Goal: Check status: Check status

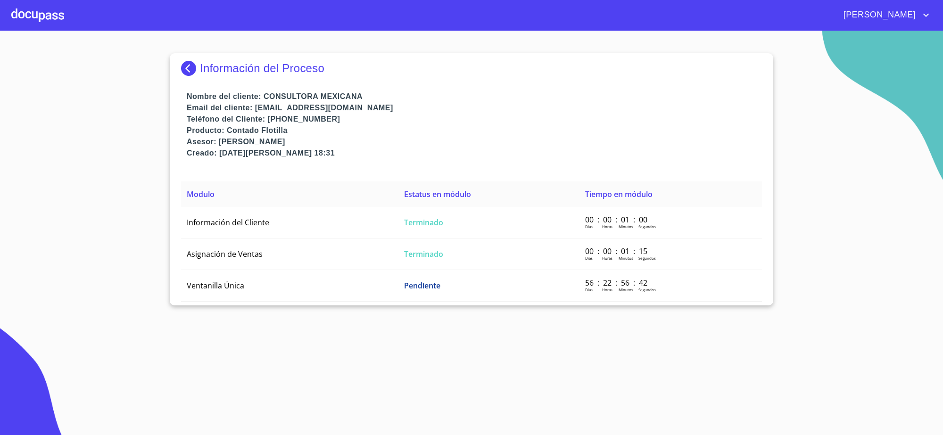
click at [192, 66] on img at bounding box center [190, 68] width 19 height 15
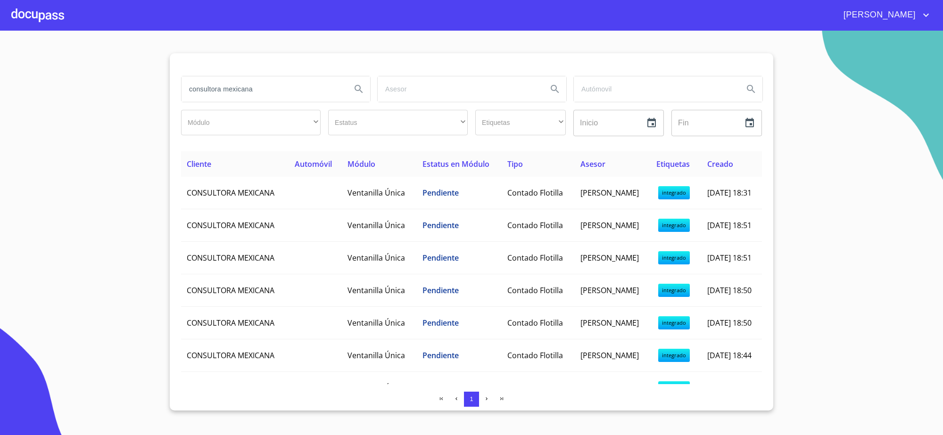
click at [286, 90] on input "consultora mexicana" at bounding box center [263, 88] width 162 height 25
type input "c"
type input "[PERSON_NAME]"
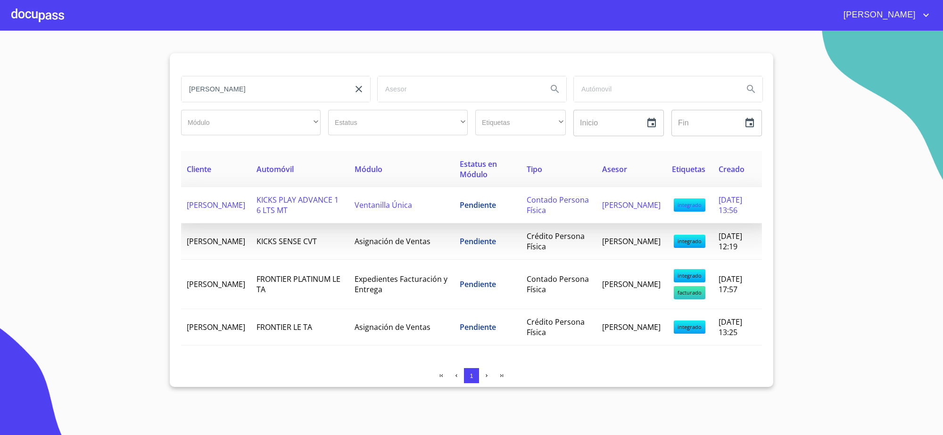
click at [471, 215] on td "Pendiente" at bounding box center [487, 205] width 67 height 36
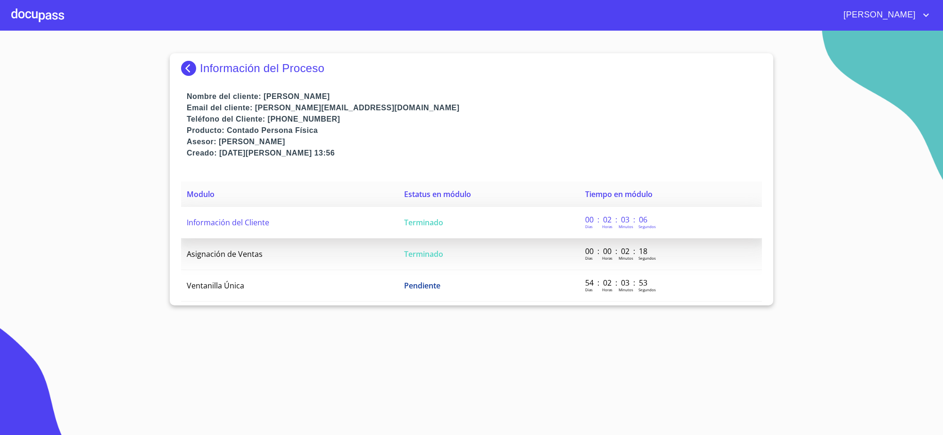
click at [469, 224] on td "Terminado" at bounding box center [489, 223] width 181 height 32
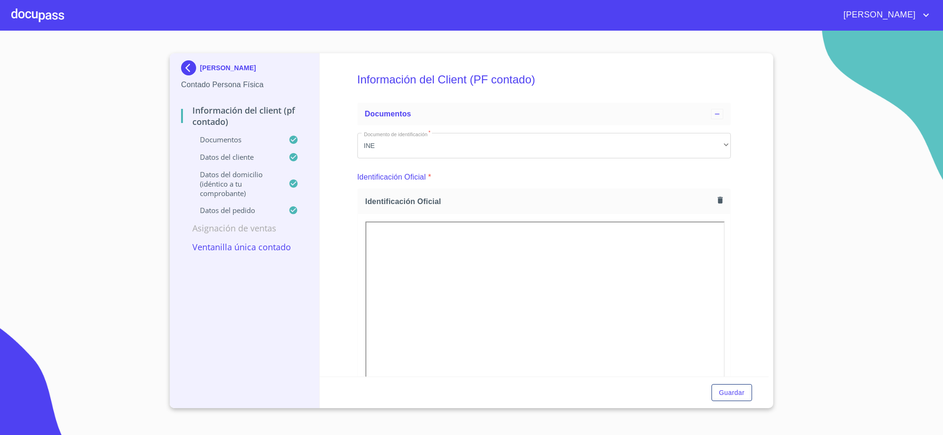
click at [190, 74] on img at bounding box center [190, 67] width 19 height 15
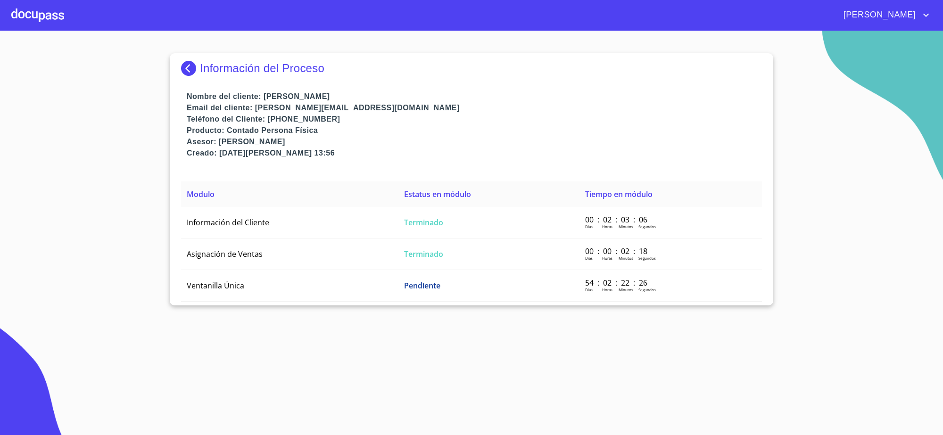
click at [195, 65] on img at bounding box center [190, 68] width 19 height 15
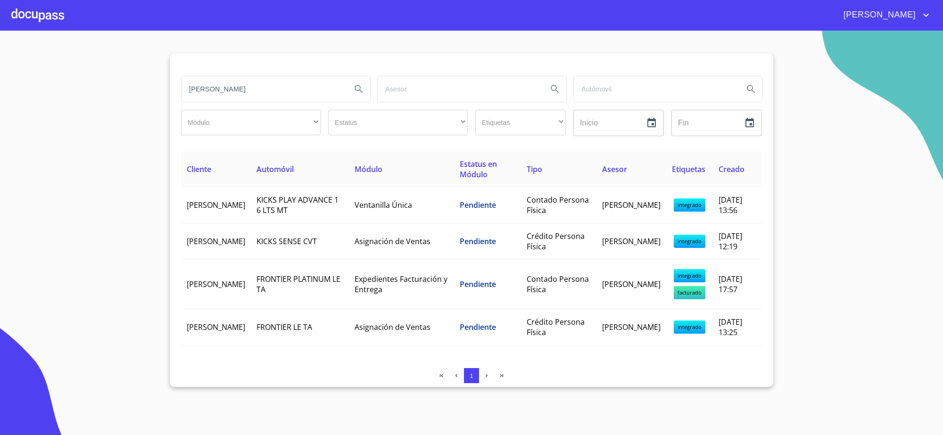
click at [239, 79] on input "[PERSON_NAME]" at bounding box center [263, 88] width 162 height 25
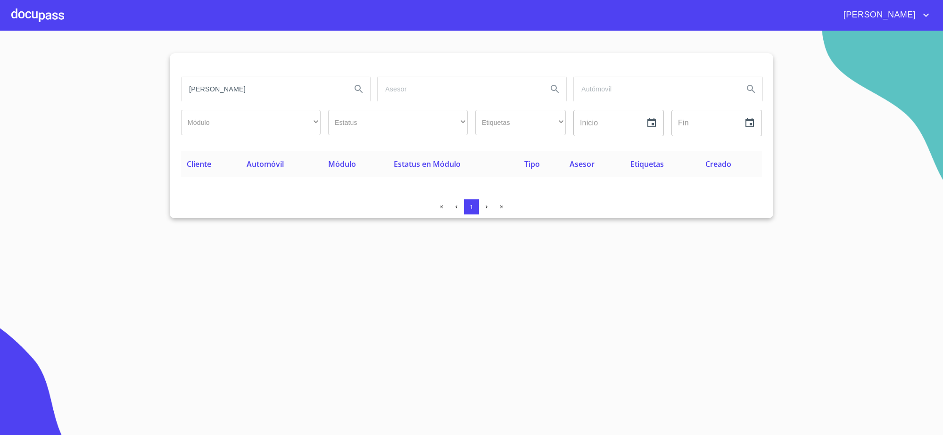
type input "[PERSON_NAME]"
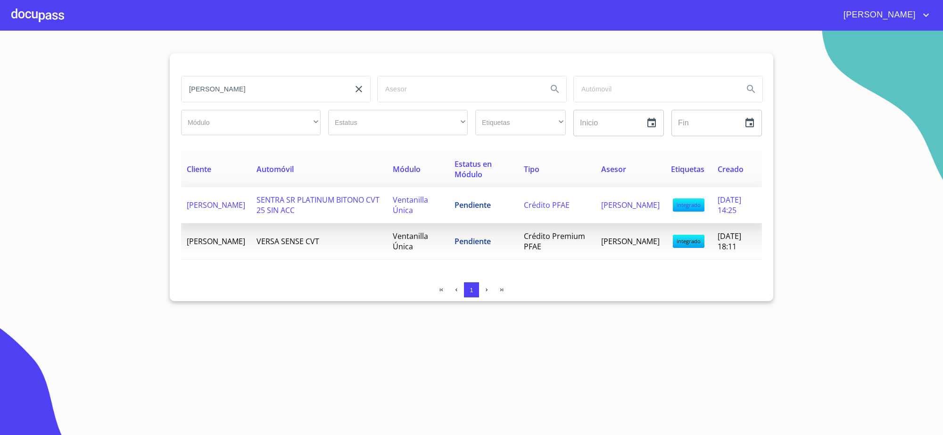
click at [387, 191] on td "SENTRA SR PLATINUM BITONO CVT 25 SIN ACC" at bounding box center [319, 205] width 136 height 36
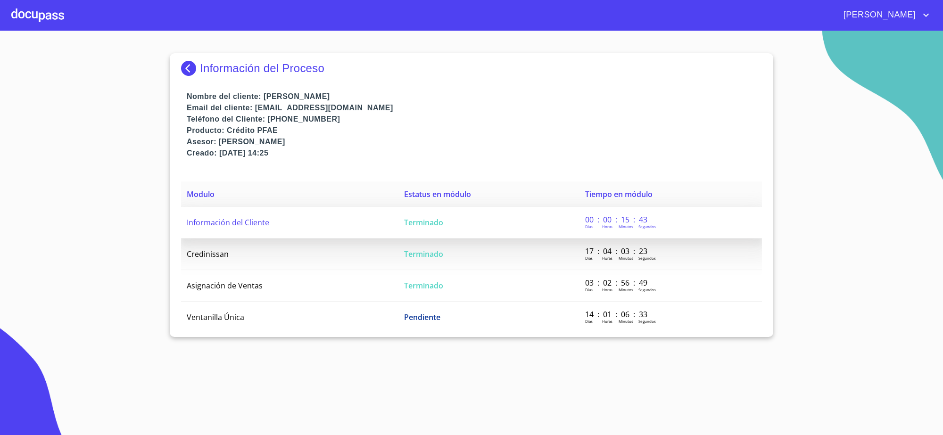
click at [531, 215] on td "Terminado" at bounding box center [489, 223] width 181 height 32
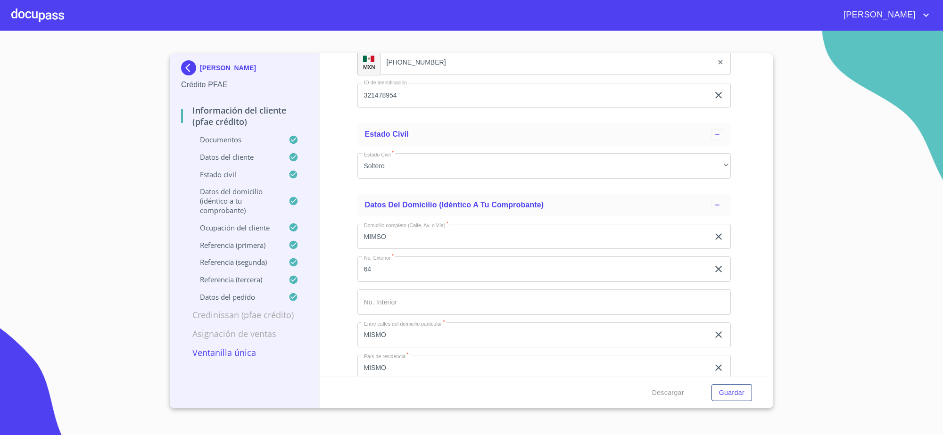
scroll to position [3832, 0]
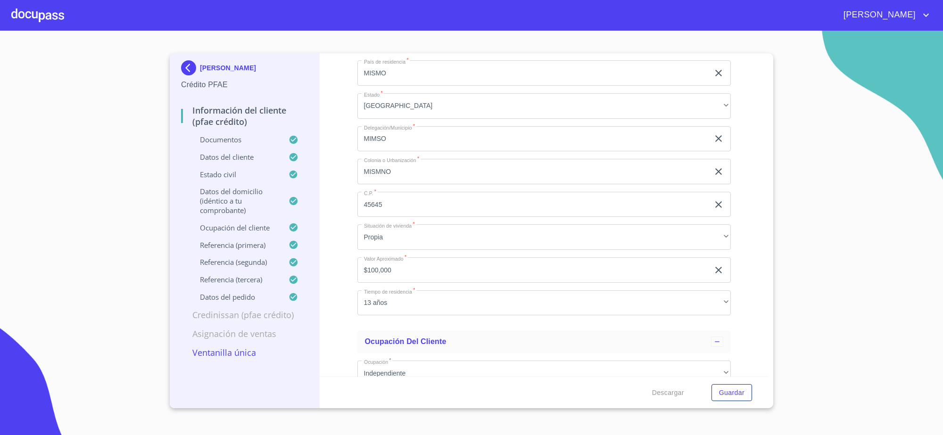
click at [192, 71] on img at bounding box center [190, 67] width 19 height 15
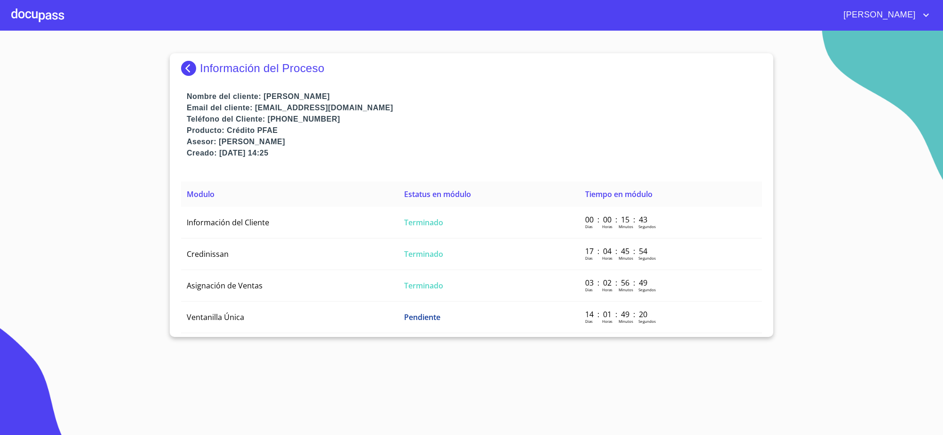
click at [180, 66] on div "Información del Proceso Nombre del cliente: [PERSON_NAME] Email del cliente: [E…" at bounding box center [472, 195] width 604 height 284
click at [184, 66] on img at bounding box center [190, 68] width 19 height 15
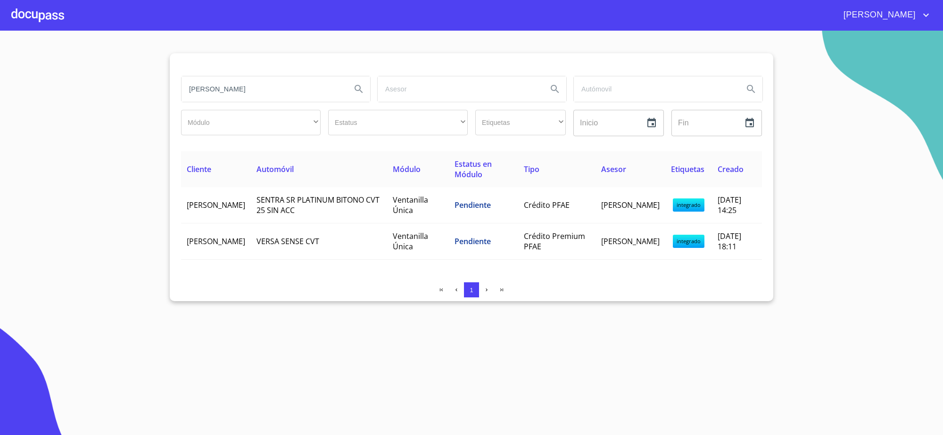
click at [315, 81] on input "[PERSON_NAME]" at bounding box center [263, 88] width 162 height 25
type input "C"
type input "[PERSON_NAME]"
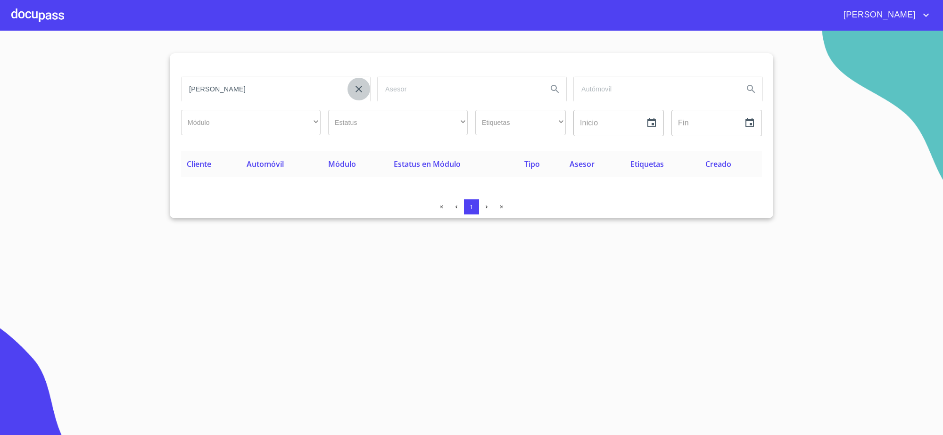
click at [360, 92] on icon "clear input" at bounding box center [358, 88] width 11 height 11
